Goal: Navigation & Orientation: Find specific page/section

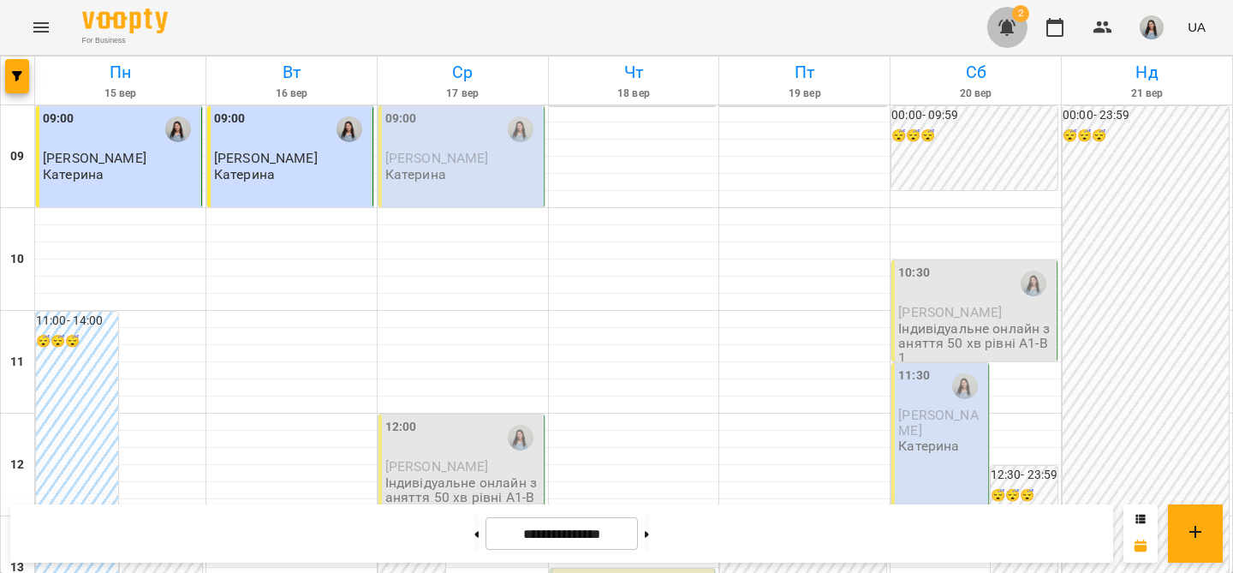
click at [1016, 29] on icon "button" at bounding box center [1007, 27] width 21 height 21
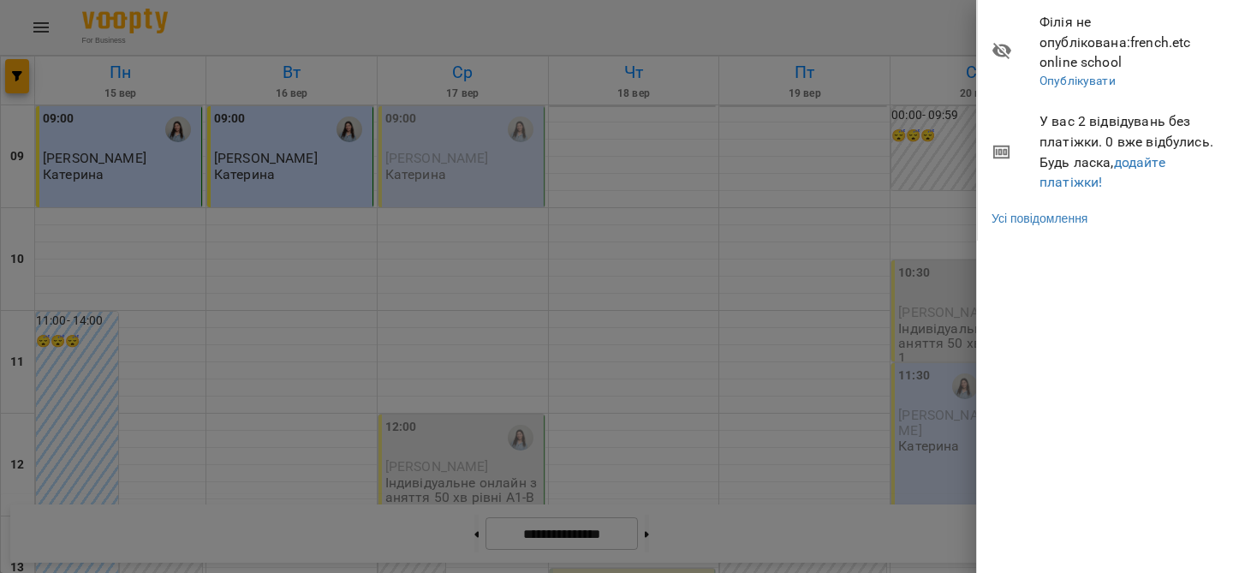
click at [939, 17] on div at bounding box center [616, 286] width 1233 height 573
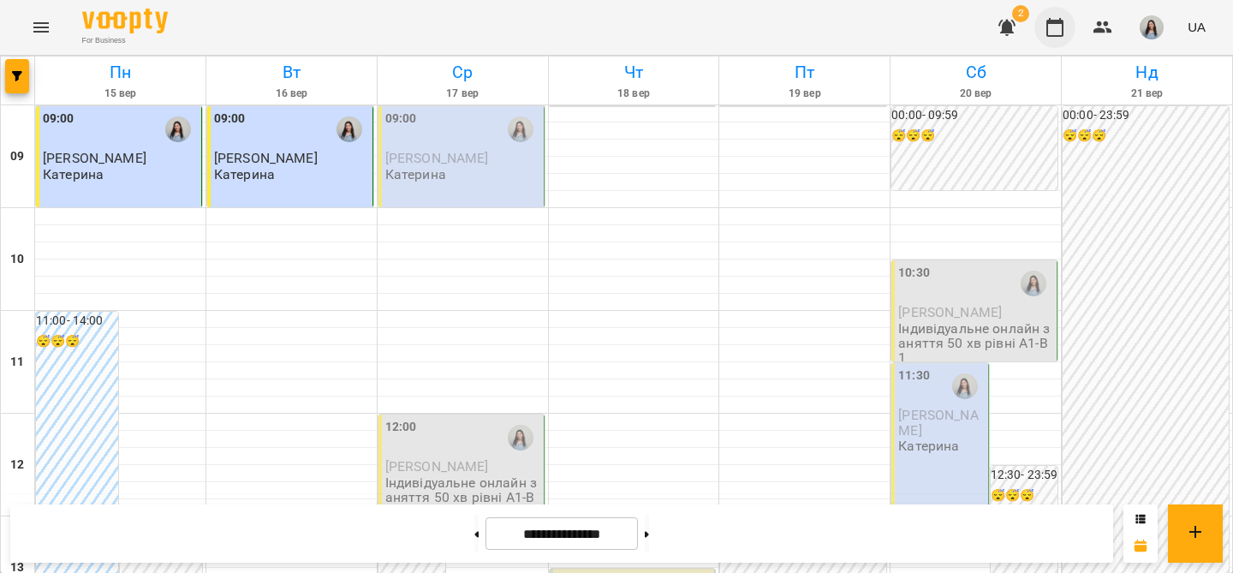
click at [1052, 29] on icon "button" at bounding box center [1055, 27] width 21 height 21
click at [1158, 30] on img "button" at bounding box center [1152, 27] width 24 height 24
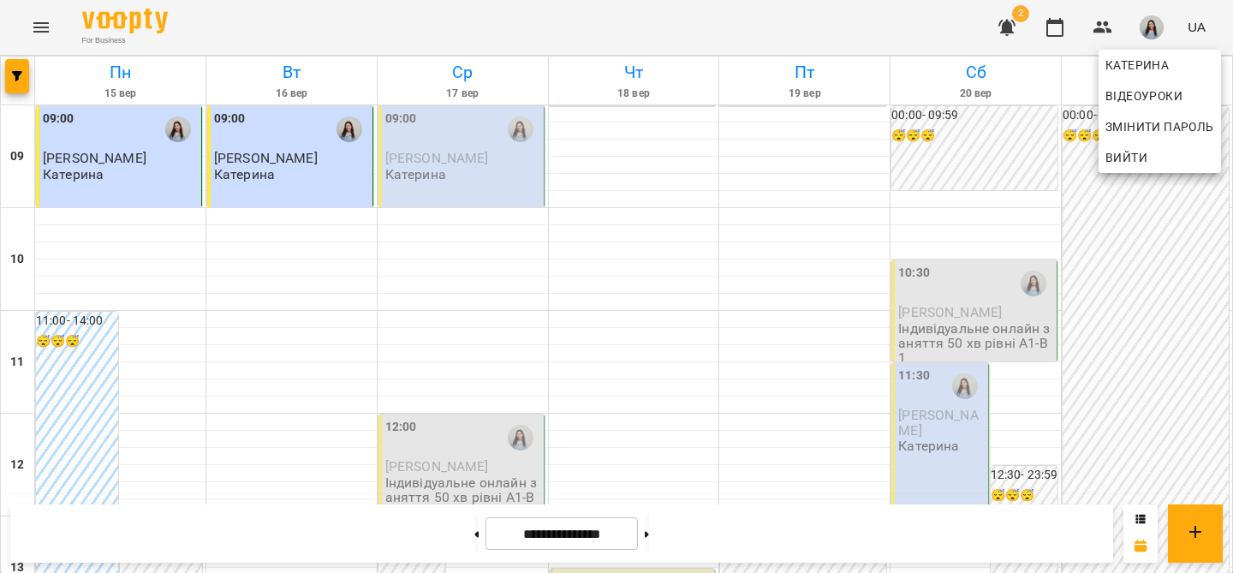
click at [438, 357] on div at bounding box center [616, 286] width 1233 height 573
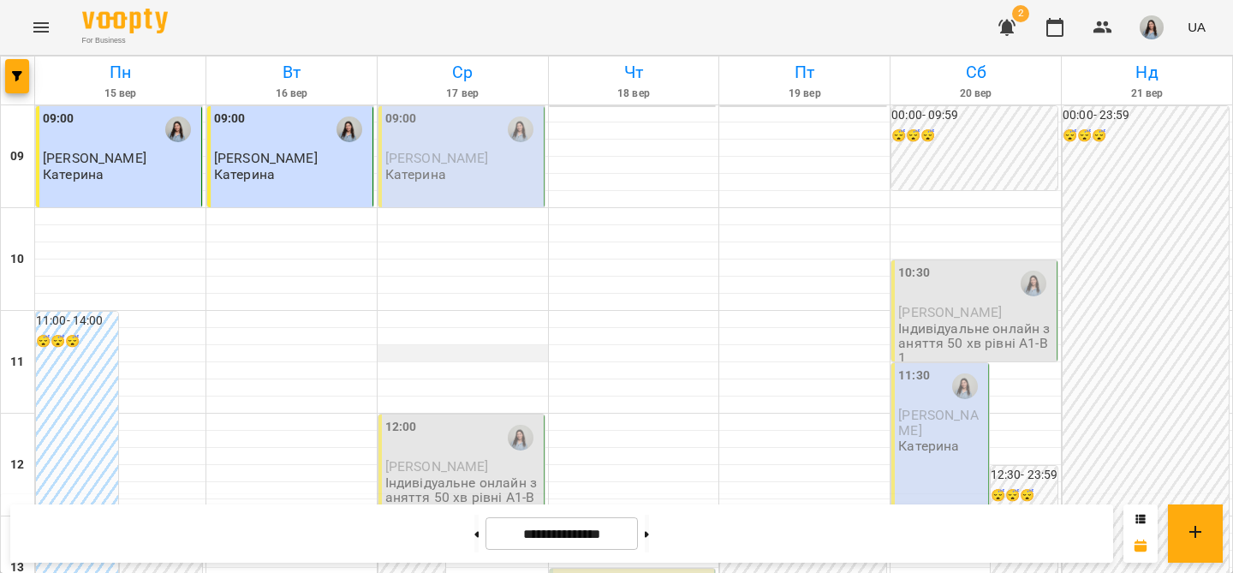
scroll to position [1009, 0]
click at [1057, 26] on icon "button" at bounding box center [1055, 27] width 21 height 21
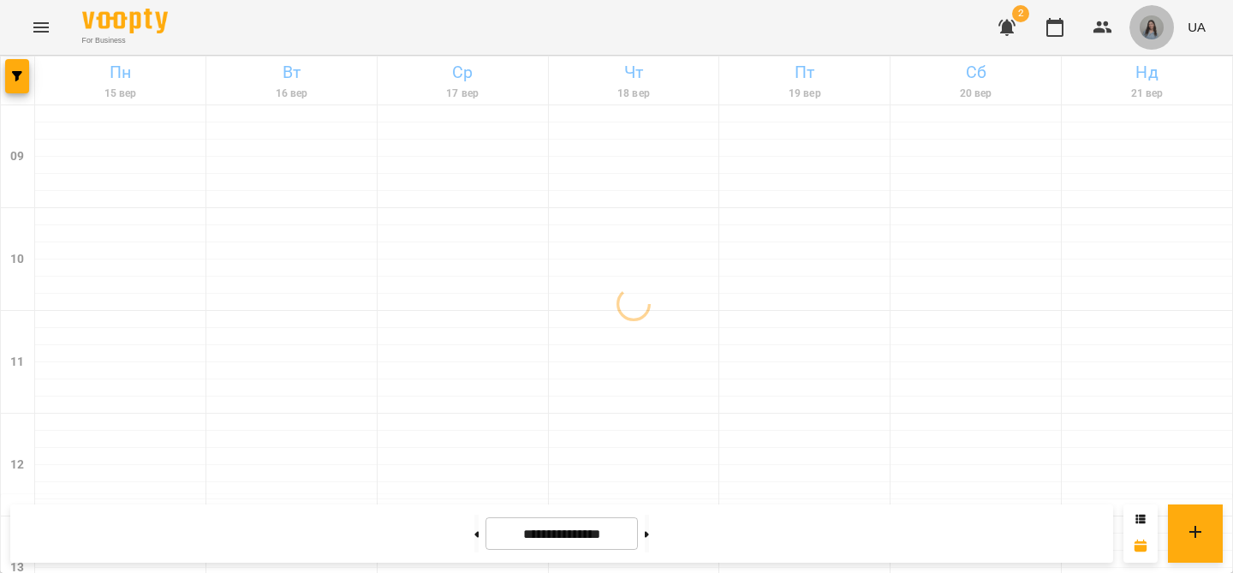
click at [1151, 27] on img "button" at bounding box center [1152, 27] width 24 height 24
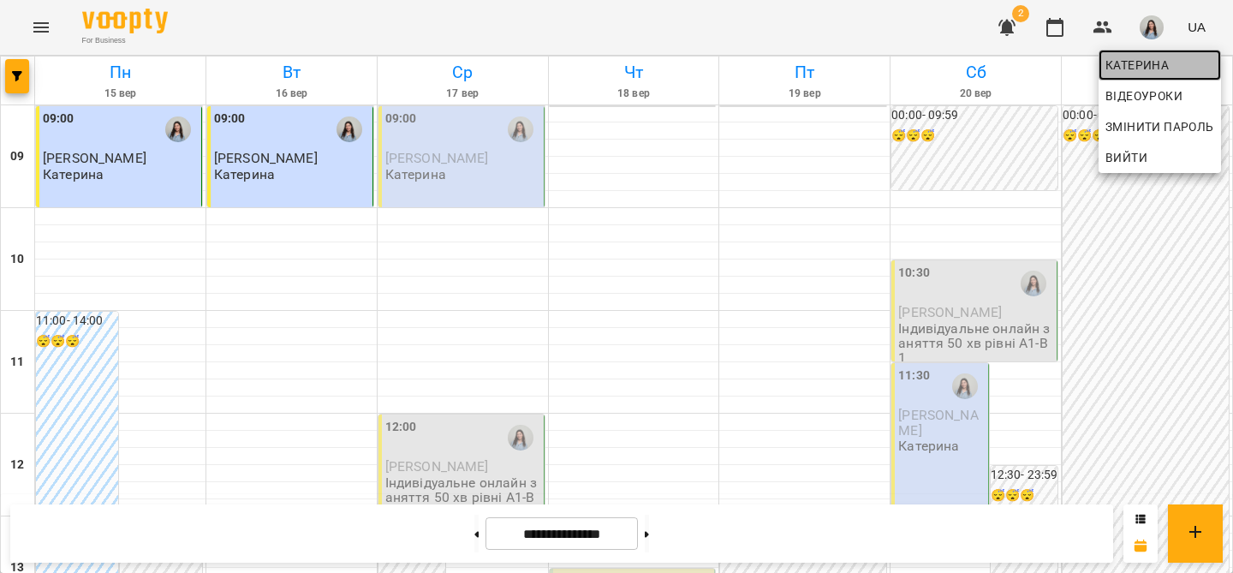
click at [1140, 57] on span "Катерина" at bounding box center [1159, 65] width 109 height 21
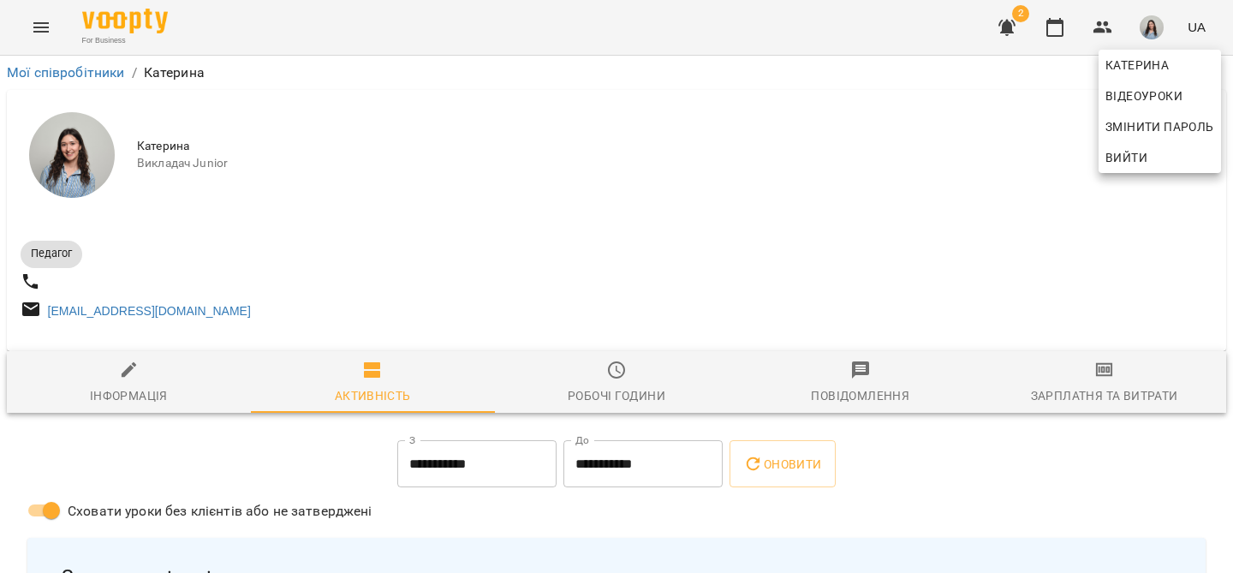
click at [740, 187] on div at bounding box center [616, 286] width 1233 height 573
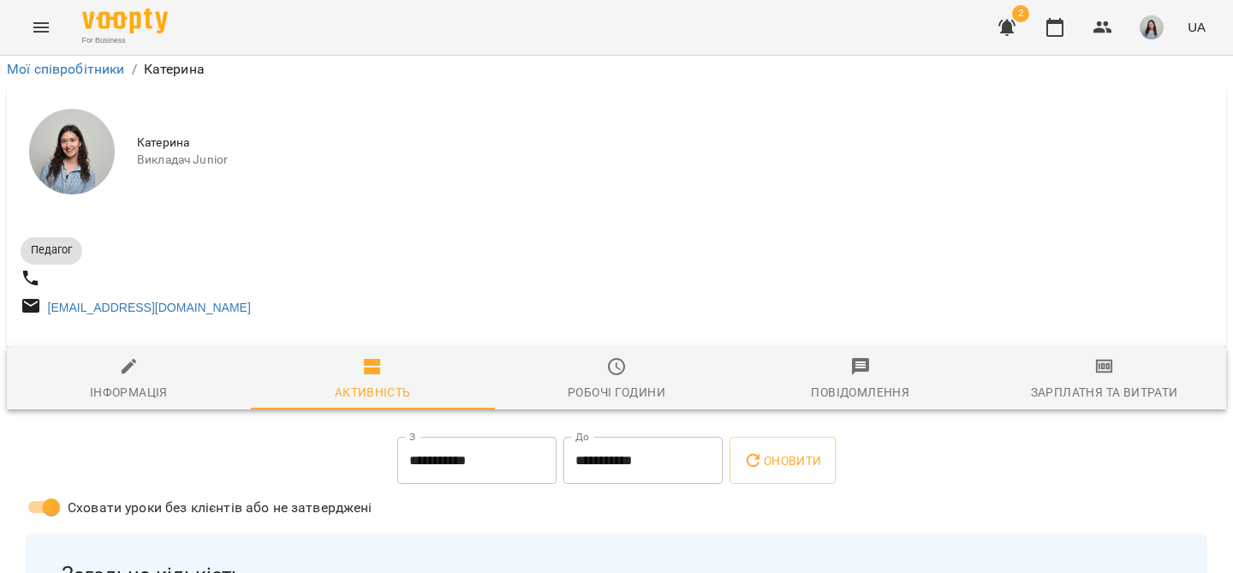
scroll to position [244, 0]
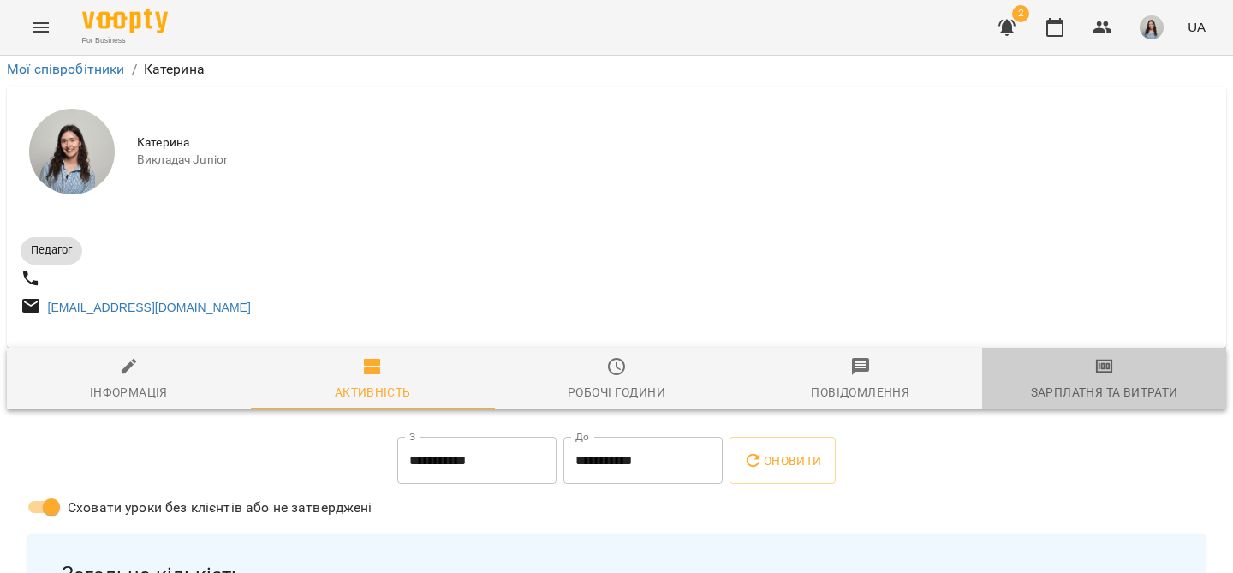
click at [1085, 382] on div "Зарплатня та Витрати" at bounding box center [1104, 392] width 147 height 21
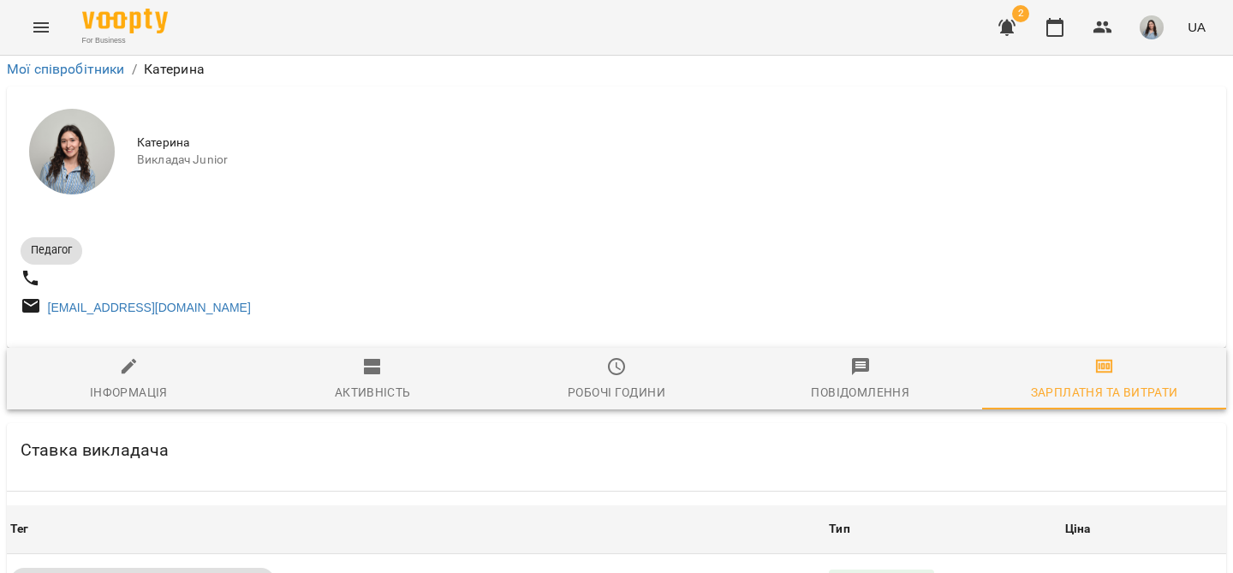
scroll to position [65, 0]
click at [615, 382] on div "Робочі години" at bounding box center [617, 392] width 98 height 21
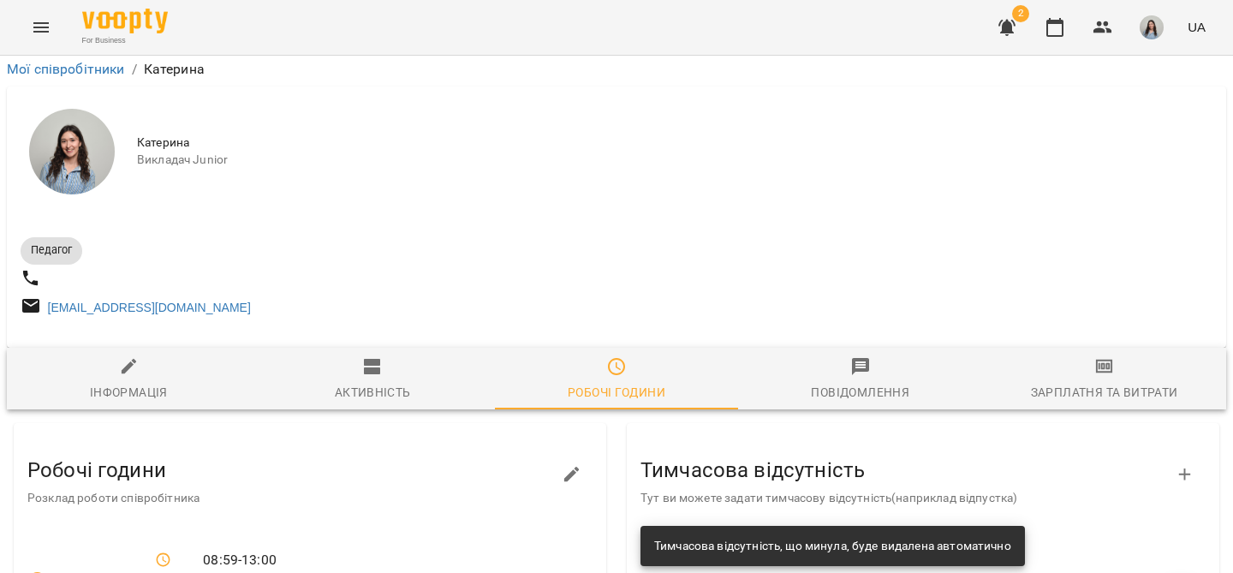
scroll to position [0, 0]
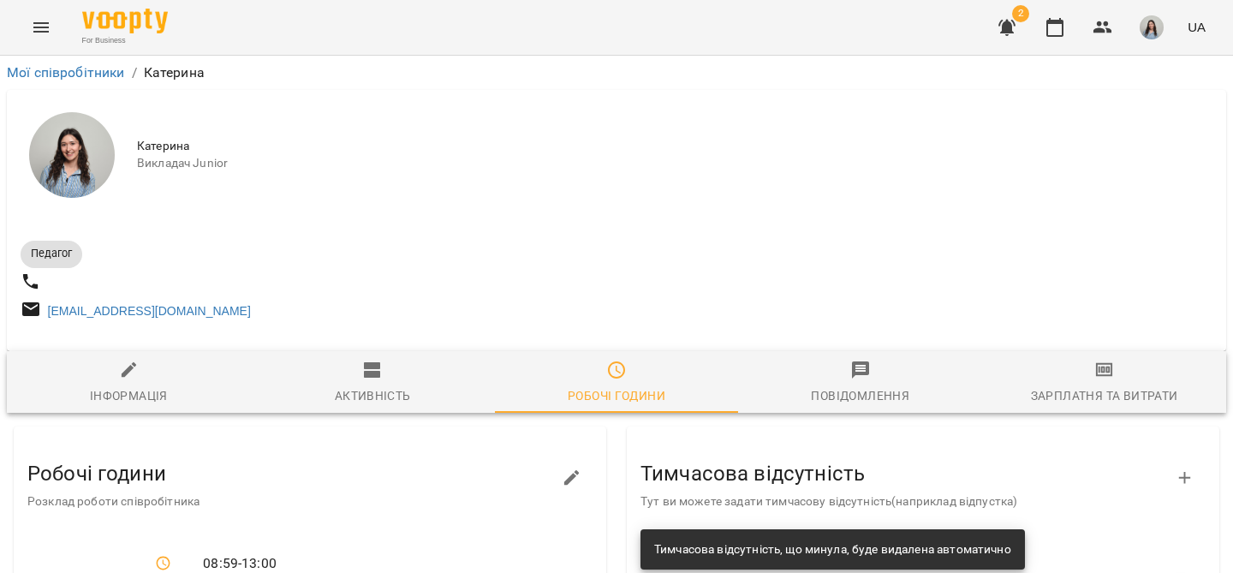
click at [393, 391] on span "Активність" at bounding box center [372, 383] width 223 height 46
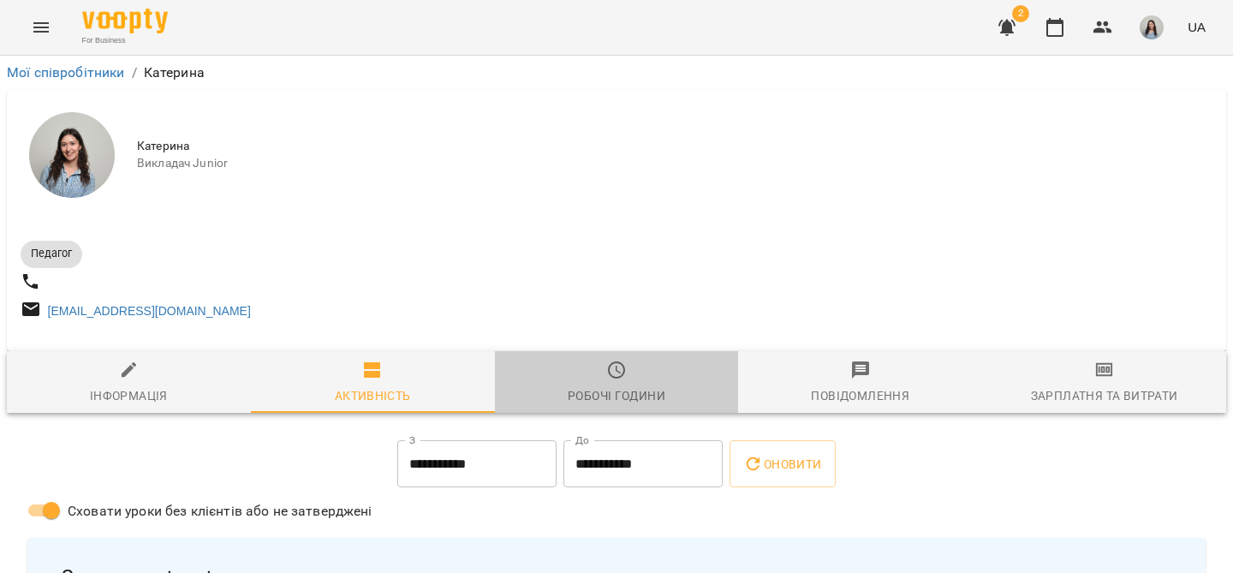
click at [599, 384] on span "Робочі години" at bounding box center [616, 383] width 223 height 46
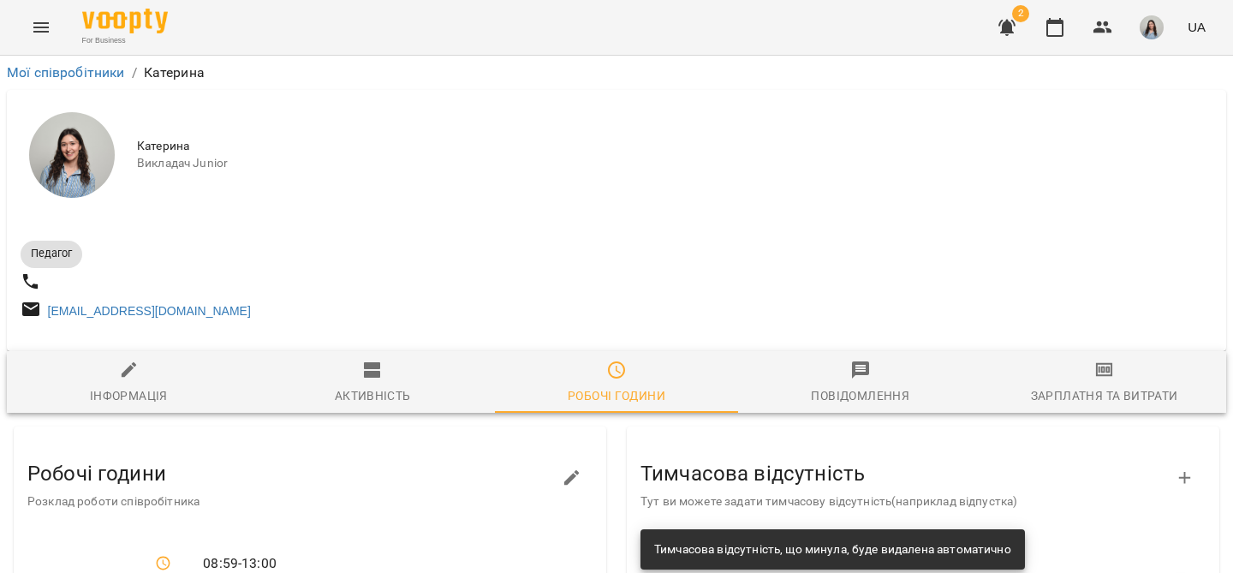
click at [355, 384] on span "Активність" at bounding box center [372, 383] width 223 height 46
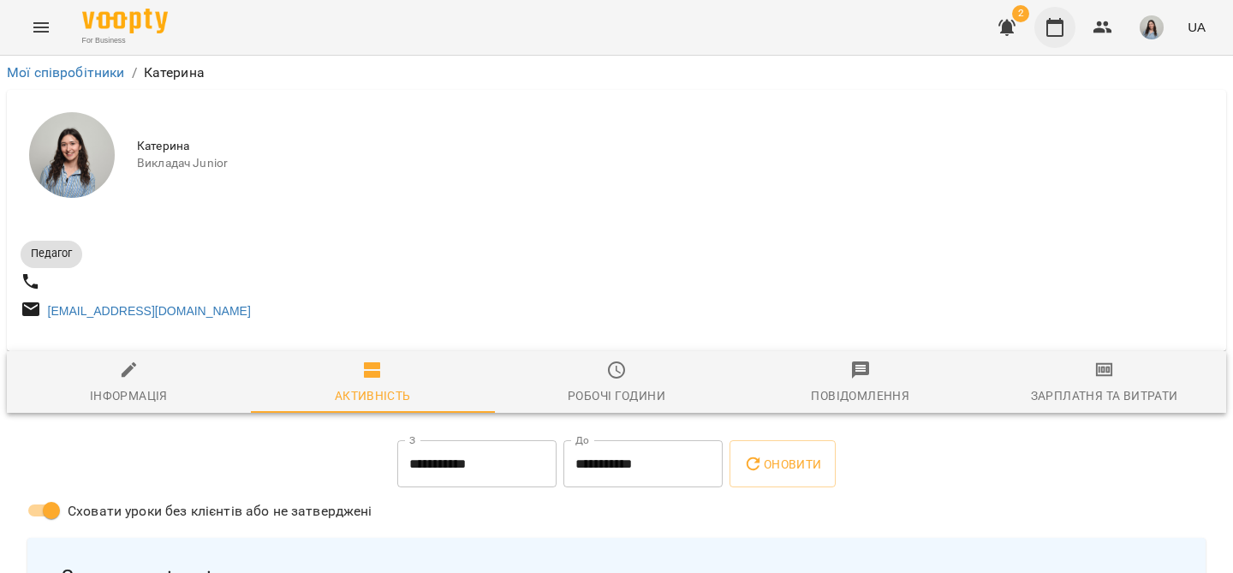
click at [1069, 23] on button "button" at bounding box center [1054, 27] width 41 height 41
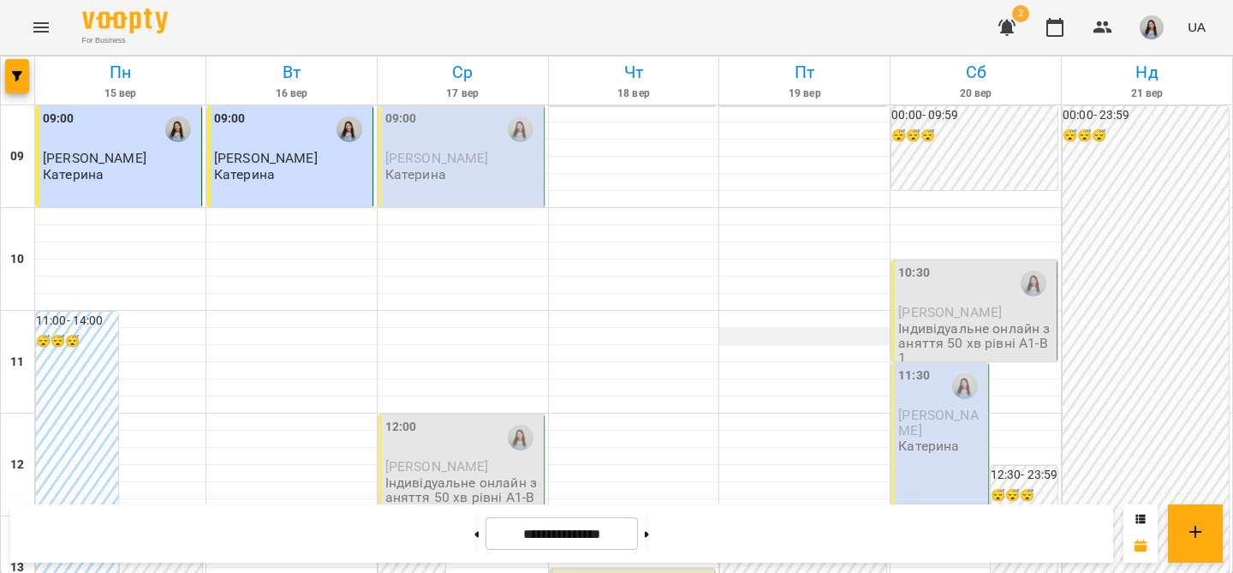
scroll to position [175, 0]
click at [649, 536] on button at bounding box center [647, 534] width 4 height 38
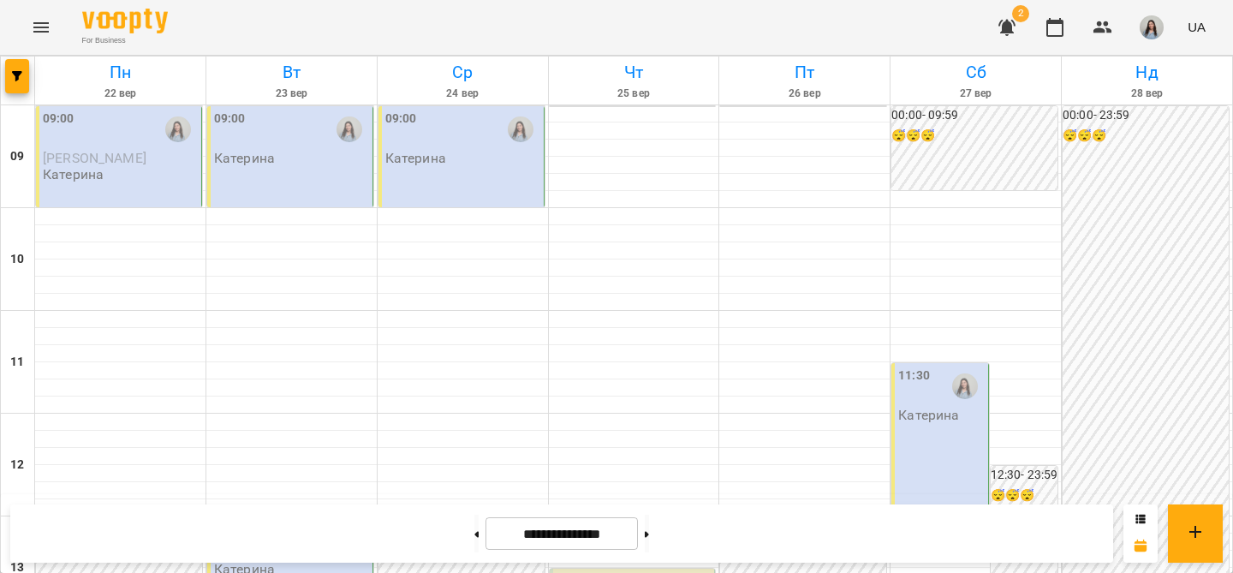
scroll to position [0, 0]
click at [649, 527] on button at bounding box center [647, 534] width 4 height 38
type input "**********"
click at [1155, 30] on img "button" at bounding box center [1152, 27] width 24 height 24
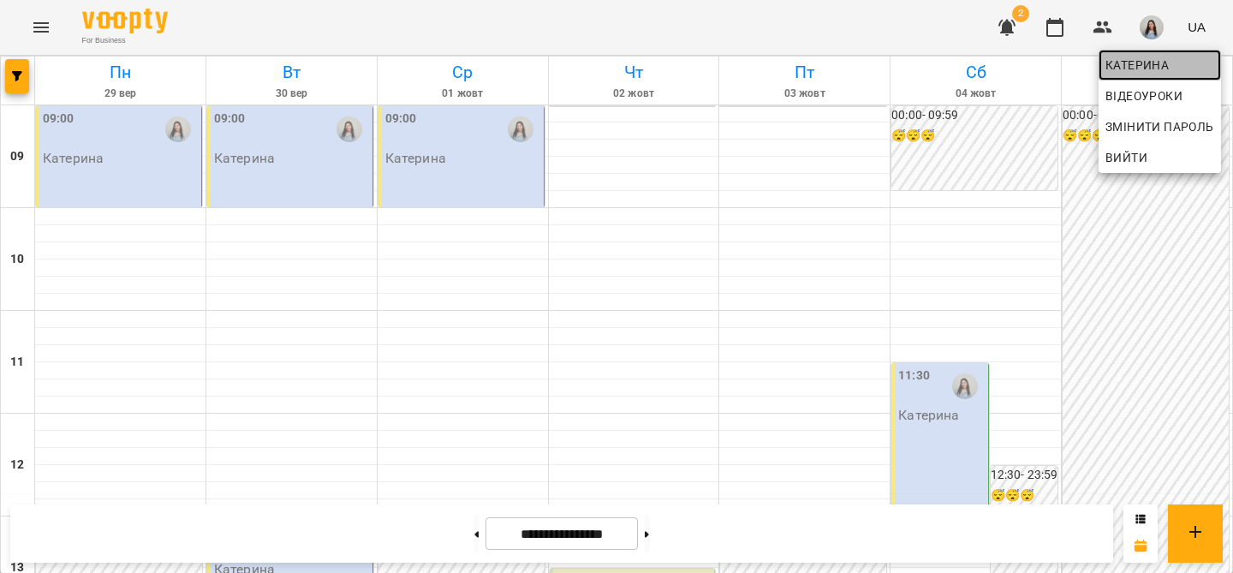
click at [1124, 62] on span "Катерина" at bounding box center [1159, 65] width 109 height 21
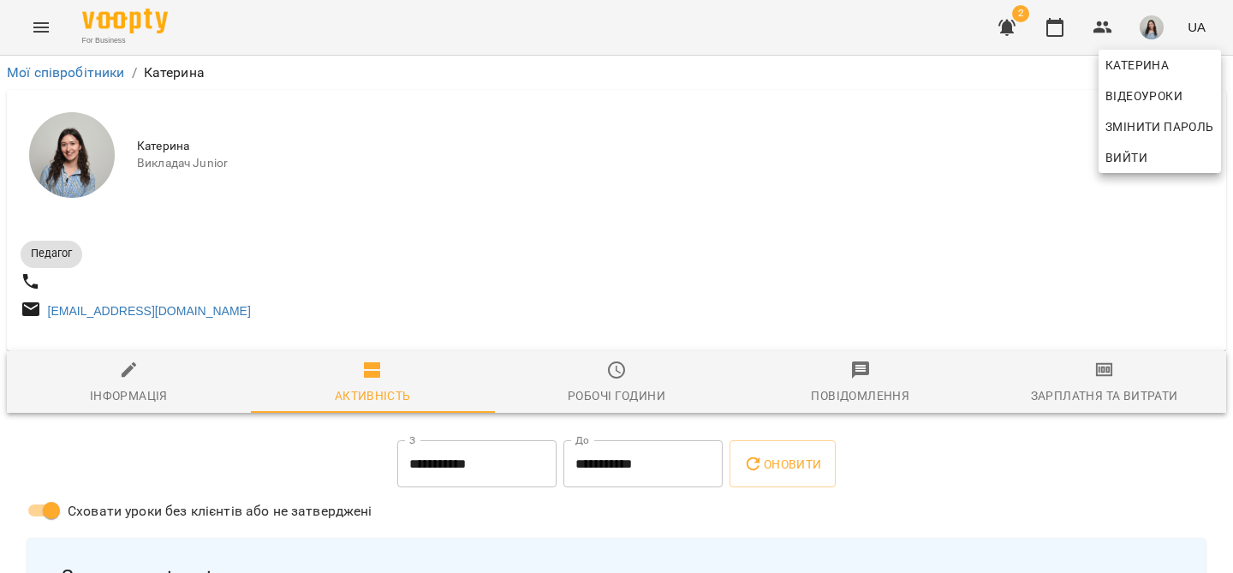
click at [1065, 397] on div at bounding box center [616, 286] width 1233 height 573
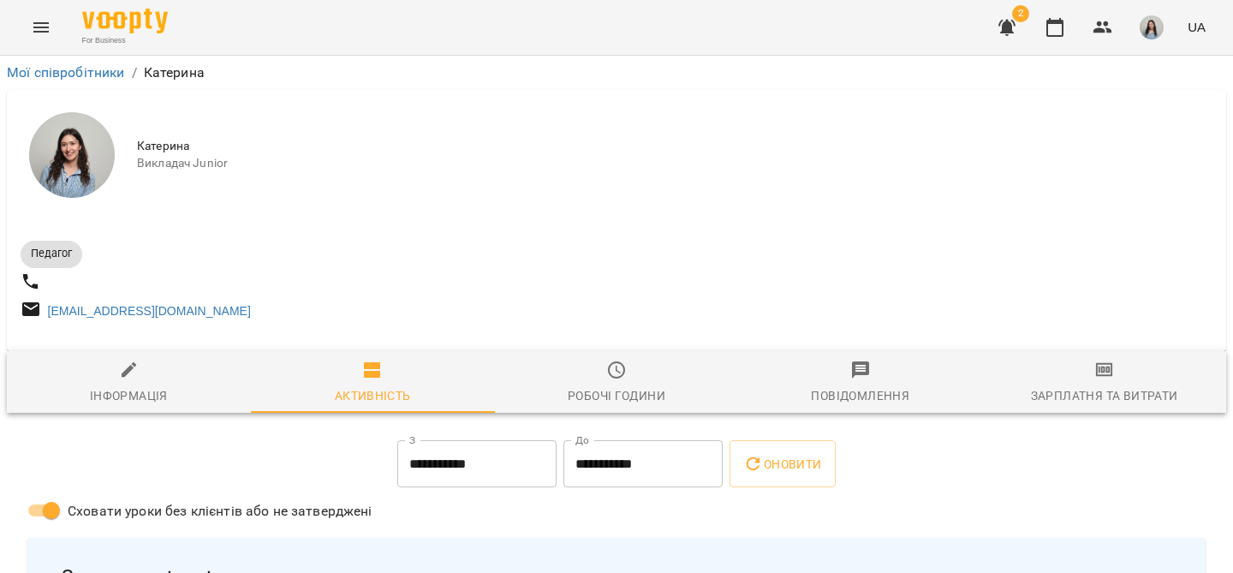
click at [1094, 380] on icon "button" at bounding box center [1104, 370] width 21 height 21
